Goal: Information Seeking & Learning: Learn about a topic

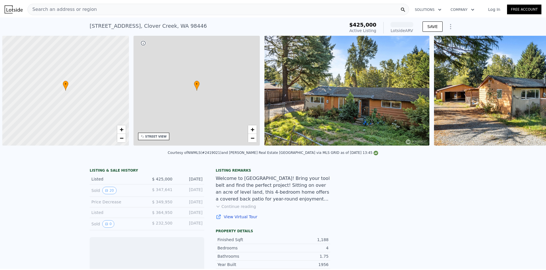
scroll to position [0, 2]
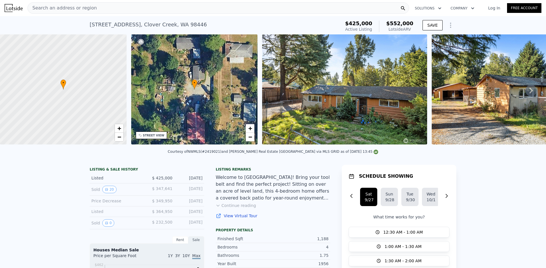
click at [110, 3] on div "Search an address or region" at bounding box center [217, 7] width 381 height 11
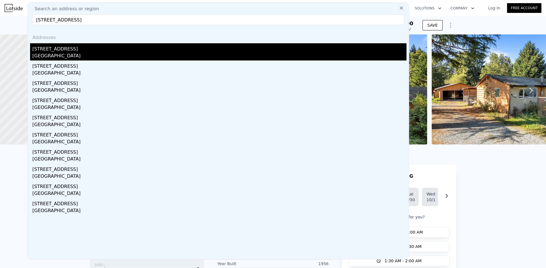
type input "[STREET_ADDRESS]"
click at [127, 54] on div "[GEOGRAPHIC_DATA]" at bounding box center [219, 56] width 374 height 8
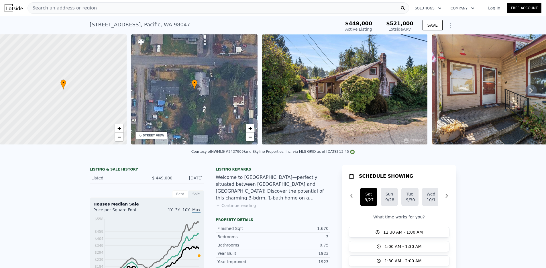
click at [109, 8] on div "Search an address or region" at bounding box center [217, 7] width 381 height 11
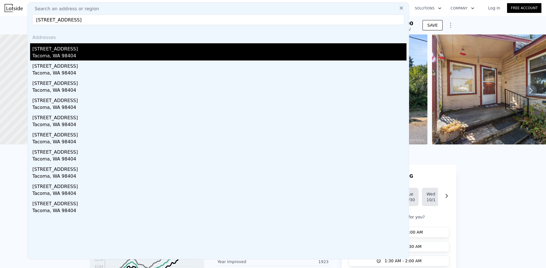
type input "[STREET_ADDRESS]"
click at [85, 53] on div "Tacoma, WA 98404" at bounding box center [219, 56] width 374 height 8
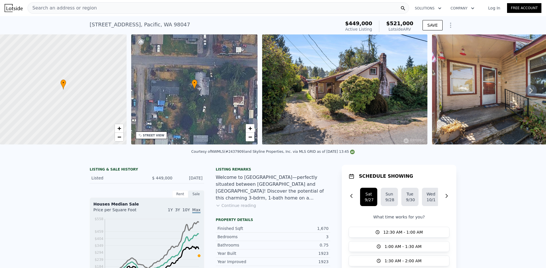
type input "1.75"
type input "2.5"
type input "1294"
type input "2097"
type input "3485"
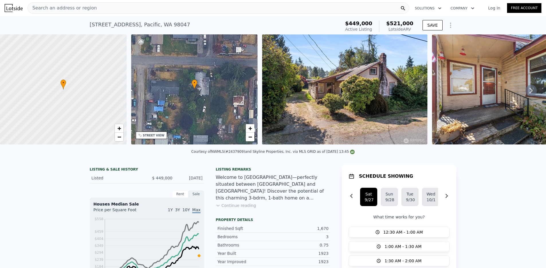
type input "8250"
type input "$ 544,000"
type input "4"
type input "$ 81,916"
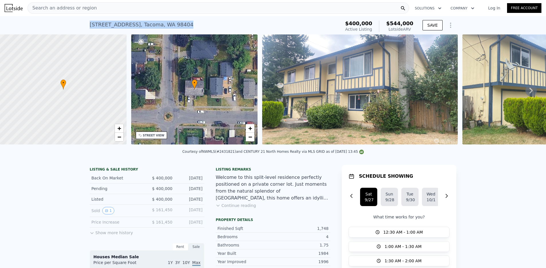
drag, startPoint x: 151, startPoint y: 28, endPoint x: 163, endPoint y: 4, distance: 26.8
click at [90, 26] on div "[STREET_ADDRESS] Active at $400k (~ARV $544k )" at bounding box center [214, 26] width 249 height 16
copy div "[STREET_ADDRESS]"
click at [166, 25] on div "[STREET_ADDRESS] Active at $400k (~ARV $544k )" at bounding box center [214, 26] width 249 height 16
drag, startPoint x: 168, startPoint y: 24, endPoint x: 85, endPoint y: 24, distance: 82.8
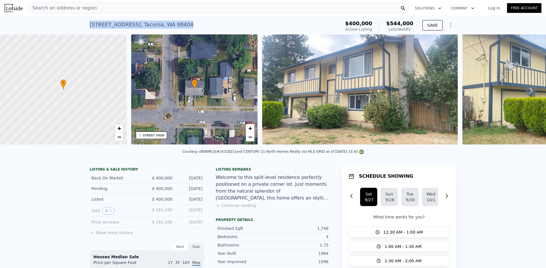
click at [85, 24] on div "[STREET_ADDRESS] Active at $400k (~ARV $544k ) $400,000 Active Listing $544,000…" at bounding box center [273, 25] width 546 height 18
copy div "[STREET_ADDRESS]"
click at [95, 26] on div "[STREET_ADDRESS]" at bounding box center [142, 25] width 104 height 8
drag, startPoint x: 95, startPoint y: 24, endPoint x: 84, endPoint y: 24, distance: 11.2
click at [84, 24] on div "[STREET_ADDRESS] Active at $400k (~ARV $544k ) $400,000 Active Listing $544,000…" at bounding box center [273, 25] width 546 height 18
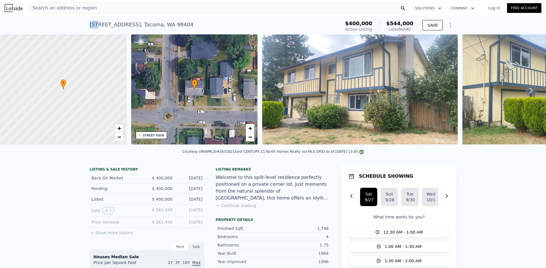
copy div "601"
click at [98, 29] on div "[STREET_ADDRESS] Active at $400k (~ARV $544k )" at bounding box center [214, 26] width 249 height 16
drag, startPoint x: 95, startPoint y: 25, endPoint x: 80, endPoint y: 24, distance: 14.6
click at [80, 24] on div "[STREET_ADDRESS] Active at $400k (~ARV $544k ) $400,000 Active Listing $544,000…" at bounding box center [273, 25] width 546 height 18
copy div "601"
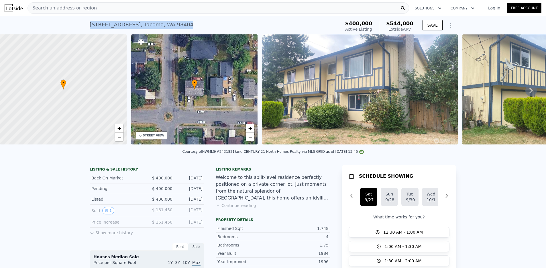
drag, startPoint x: 171, startPoint y: 24, endPoint x: 84, endPoint y: 25, distance: 87.6
click at [84, 25] on div "[STREET_ADDRESS] Active at $400k (~ARV $544k ) $400,000 Active Listing $544,000…" at bounding box center [273, 25] width 546 height 18
copy div "[STREET_ADDRESS]"
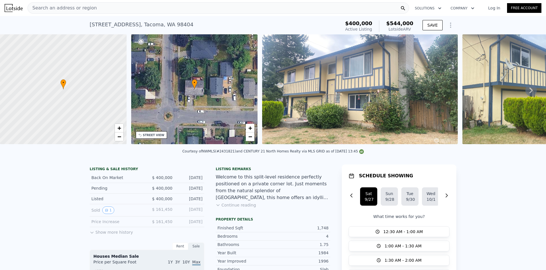
click at [90, 10] on div "Search an address or region" at bounding box center [217, 7] width 381 height 11
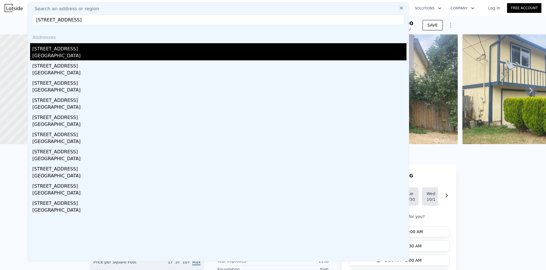
type input "[STREET_ADDRESS]"
click at [94, 50] on div "[STREET_ADDRESS]" at bounding box center [219, 47] width 374 height 9
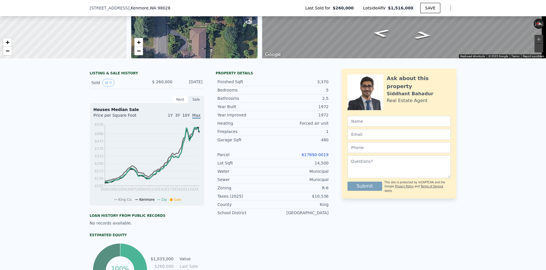
scroll to position [55, 0]
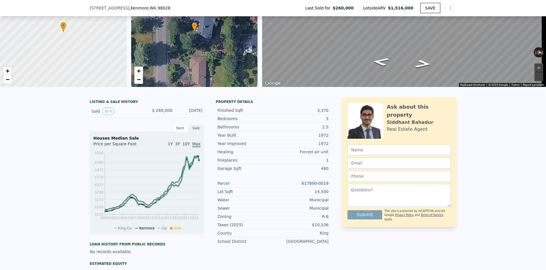
drag, startPoint x: 494, startPoint y: 140, endPoint x: 482, endPoint y: 137, distance: 12.9
click at [494, 140] on div "LISTING & SALE HISTORY Sold 0 $ 260,000 [DATE] Rent Sale Rent over time Price p…" at bounding box center [273, 223] width 546 height 261
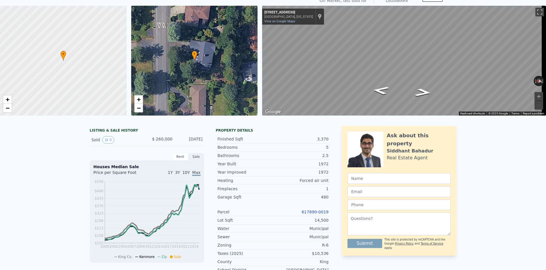
scroll to position [2, 0]
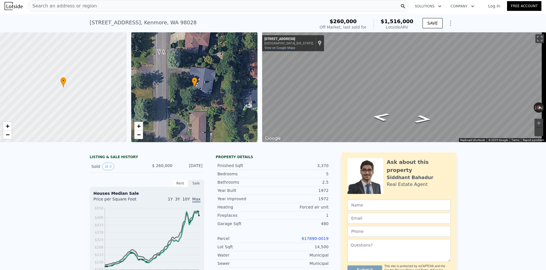
click at [82, 6] on span "Search an address or region" at bounding box center [62, 6] width 69 height 7
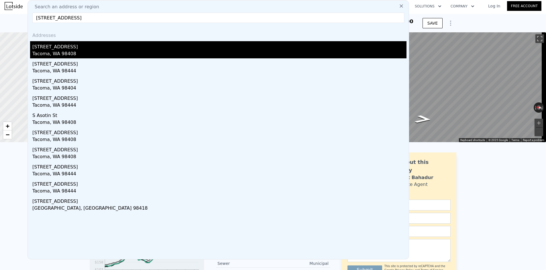
type input "[STREET_ADDRESS]"
click at [78, 45] on div "[STREET_ADDRESS]" at bounding box center [219, 45] width 374 height 9
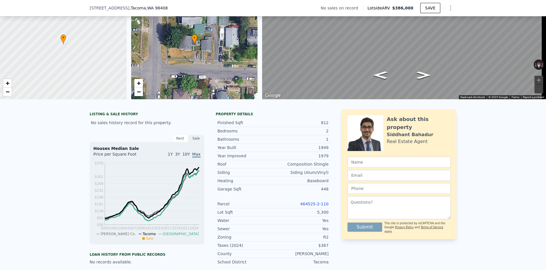
scroll to position [57, 0]
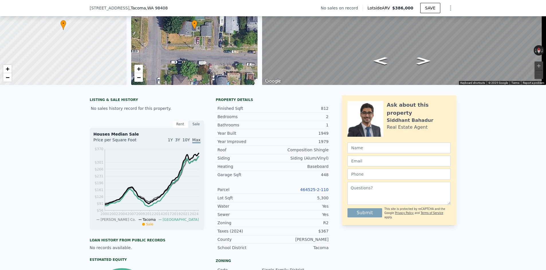
type input "3"
type input "5"
type input "2.25"
type input "3.25"
type input "2460"
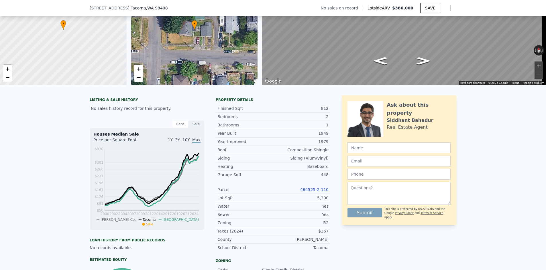
type input "3940"
type input "8368"
type input "19500"
type input "$ 1,516,000"
type input "8"
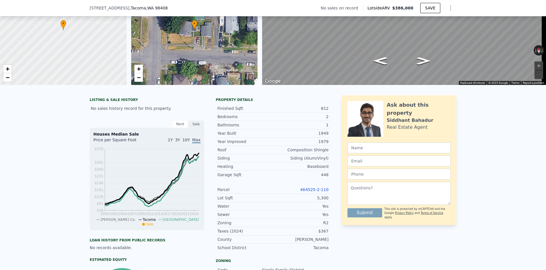
type input "$ 1,091,984"
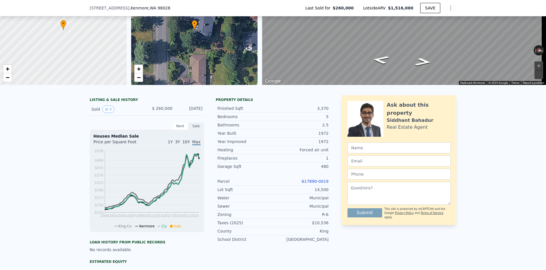
click at [55, 184] on div "LISTING & SALE HISTORY Sold 0 $ 260,000 [DATE] Rent Sale Rent over time Price p…" at bounding box center [273, 221] width 546 height 261
click at [72, 147] on div "LISTING & SALE HISTORY Sold 0 $ 260,000 [DATE] Rent Sale Rent over time Price p…" at bounding box center [273, 221] width 546 height 261
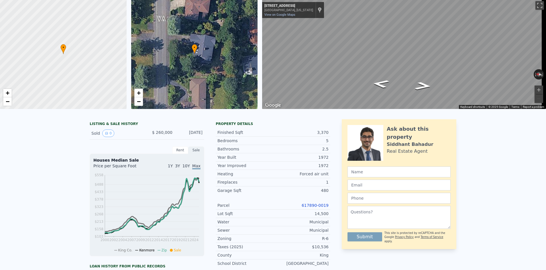
scroll to position [2, 0]
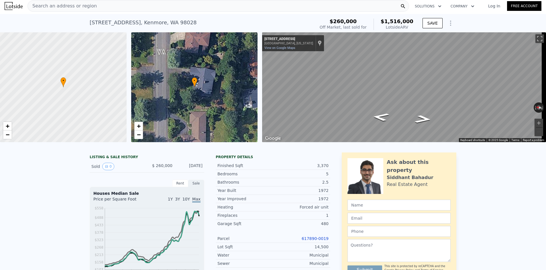
click at [92, 7] on div "Search an address or region" at bounding box center [217, 5] width 381 height 11
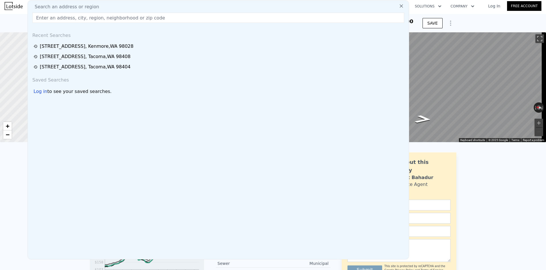
click at [104, 17] on input "text" at bounding box center [218, 18] width 372 height 10
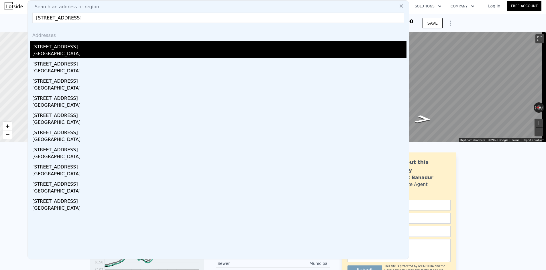
type input "[STREET_ADDRESS]"
click at [78, 47] on div "[STREET_ADDRESS]" at bounding box center [219, 45] width 374 height 9
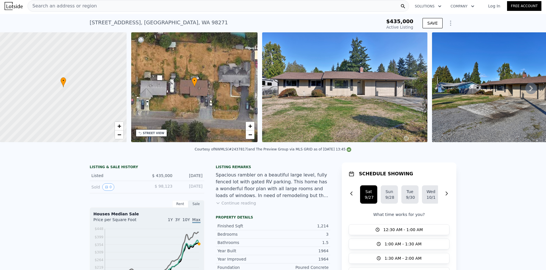
click at [175, 9] on div "Search an address or region" at bounding box center [217, 5] width 381 height 11
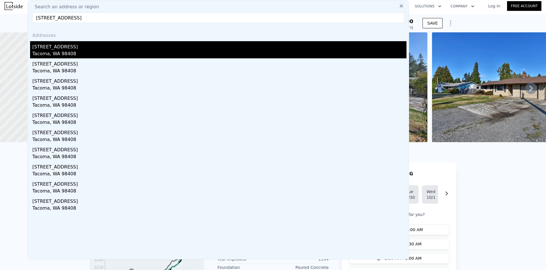
type input "[STREET_ADDRESS]"
click at [85, 52] on div "Tacoma, WA 98408" at bounding box center [219, 54] width 374 height 8
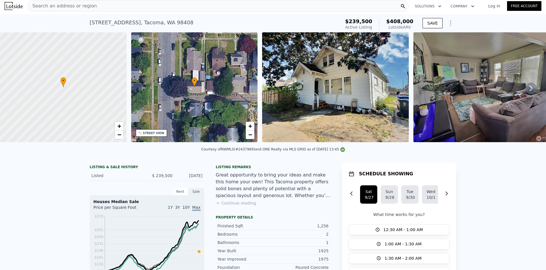
click at [115, 7] on div "Search an address or region" at bounding box center [217, 5] width 381 height 11
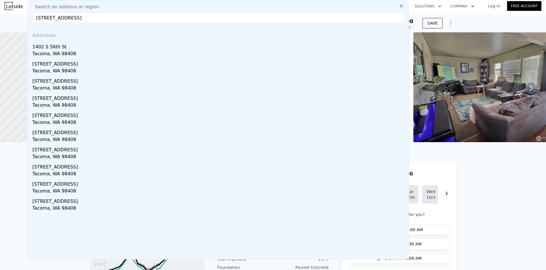
type input "[STREET_ADDRESS]"
click at [95, 48] on div "1402 S 56th St" at bounding box center [219, 45] width 374 height 9
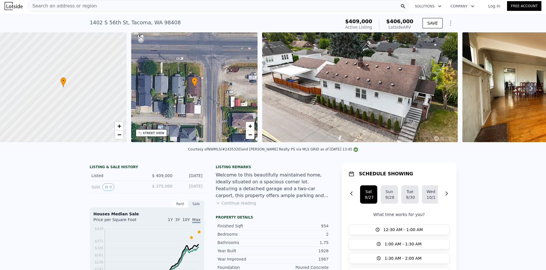
click at [109, 6] on div "Search an address or region" at bounding box center [217, 5] width 381 height 11
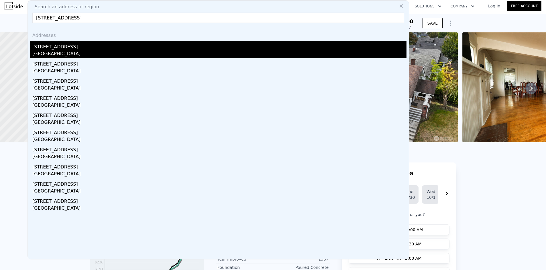
type input "[STREET_ADDRESS]"
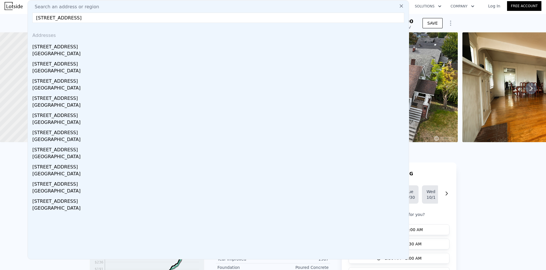
drag, startPoint x: 81, startPoint y: 49, endPoint x: 308, endPoint y: 5, distance: 231.6
click at [80, 49] on div "[STREET_ADDRESS]" at bounding box center [219, 45] width 374 height 9
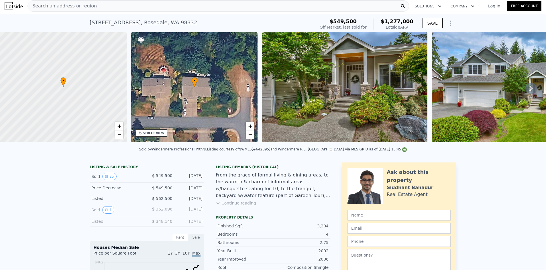
click at [223, 6] on div "Search an address or region" at bounding box center [217, 5] width 381 height 11
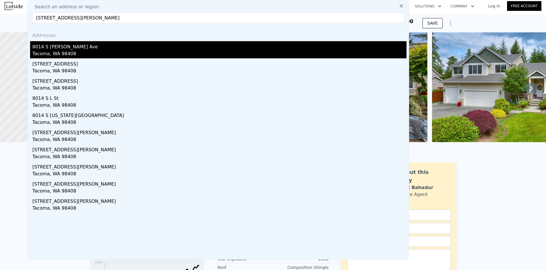
type input "[STREET_ADDRESS][PERSON_NAME]"
click at [62, 50] on div "Tacoma, WA 98408" at bounding box center [219, 54] width 374 height 8
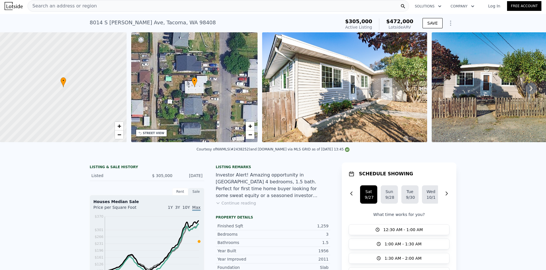
click at [131, 9] on div "Search an address or region" at bounding box center [217, 5] width 381 height 11
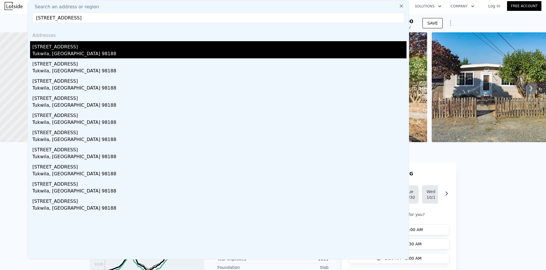
type input "[STREET_ADDRESS]"
click at [80, 47] on div "[STREET_ADDRESS]" at bounding box center [219, 45] width 374 height 9
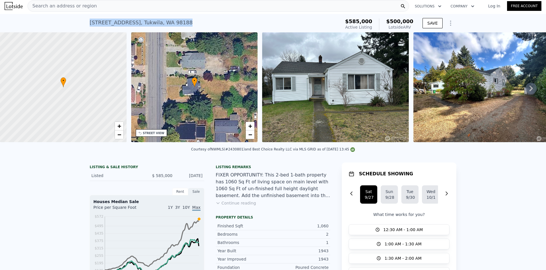
drag, startPoint x: 181, startPoint y: 24, endPoint x: 86, endPoint y: 21, distance: 95.4
click at [86, 21] on div "[STREET_ADDRESS] Active at $585k (~ARV $500k ) $585,000 Active Listing $500,000…" at bounding box center [273, 23] width 546 height 18
copy div "[STREET_ADDRESS]"
